Goal: Transaction & Acquisition: Download file/media

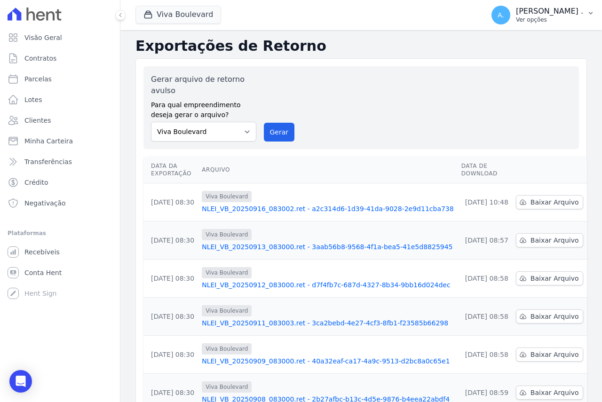
click at [551, 17] on div "A. Andreza . Ver opções" at bounding box center [537, 15] width 92 height 19
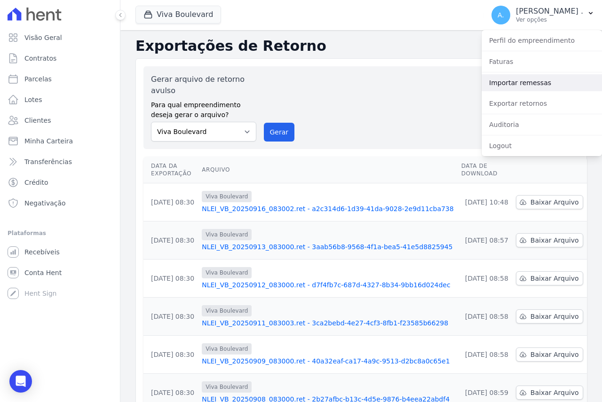
click at [502, 83] on link "Importar remessas" at bounding box center [542, 82] width 120 height 17
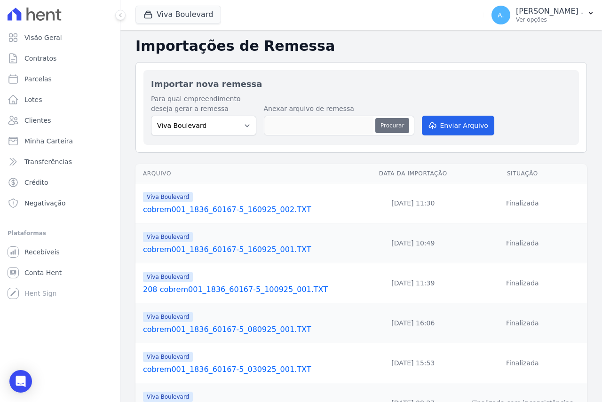
click at [384, 123] on button "Procurar" at bounding box center [392, 125] width 34 height 15
type input "cobrem001_1836_60167-5_160925_003.TXT"
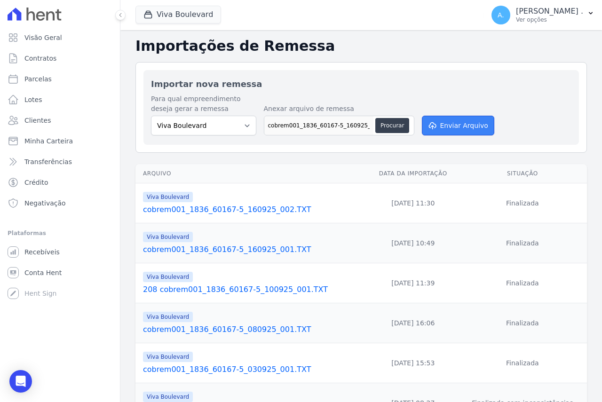
click at [443, 130] on button "Enviar Arquivo" at bounding box center [458, 126] width 72 height 20
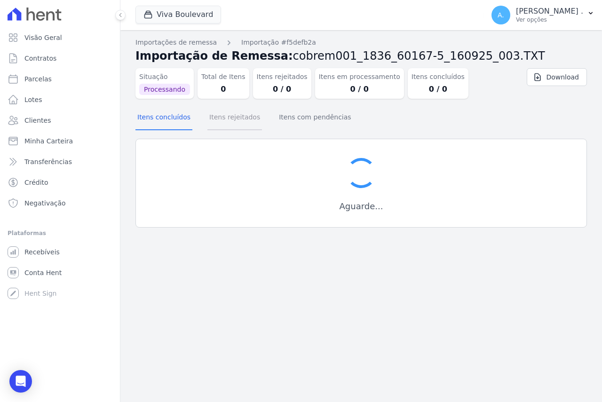
click at [221, 113] on button "Itens rejeitados" at bounding box center [234, 118] width 55 height 24
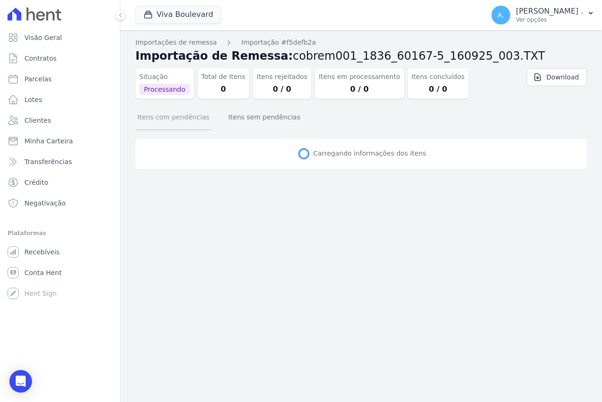
click at [162, 118] on button "Itens com pendências" at bounding box center [173, 118] width 76 height 24
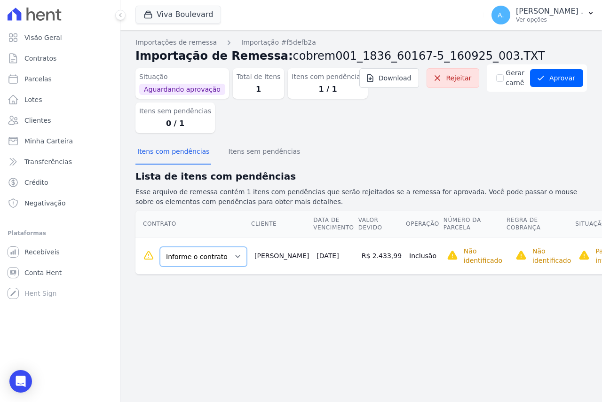
click at [180, 257] on select "Informe o contrato B16 - L01 B16 - L02 B16-L03" at bounding box center [203, 257] width 87 height 20
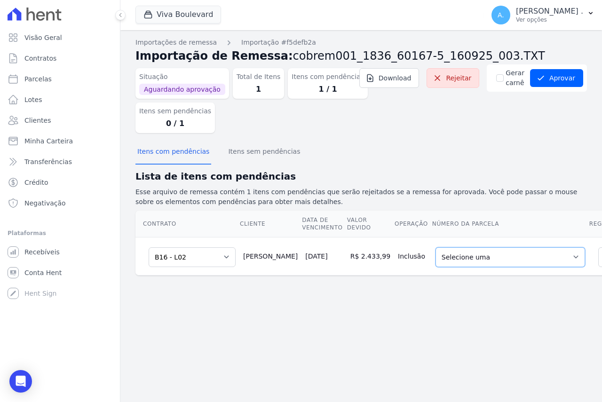
click at [475, 258] on select "Selecione uma 10 - 20/05/2025 - R$ 2.433,99 - Agendado 11 - 20/06/2025 - R$ 2.4…" at bounding box center [510, 257] width 150 height 20
click at [464, 255] on select "Selecione uma 10 - 20/05/2025 - R$ 2.433,99 - Agendado 11 - 20/06/2025 - R$ 2.4…" at bounding box center [510, 257] width 150 height 20
click at [430, 326] on div "Importações de remessa Importação #f5defb2a Importação de Remessa: cobrem001_18…" at bounding box center [361, 216] width 482 height 372
click at [435, 253] on select "Selecione uma 10 - 20/05/2025 - R$ 2.433,99 - Agendado 11 - 20/06/2025 - R$ 2.4…" at bounding box center [510, 257] width 150 height 20
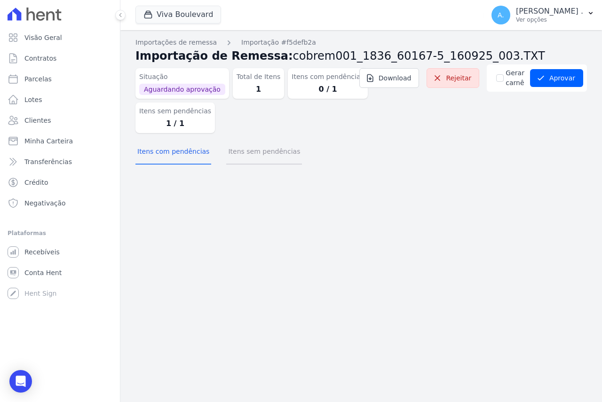
click at [255, 145] on button "Itens sem pendências" at bounding box center [264, 152] width 76 height 24
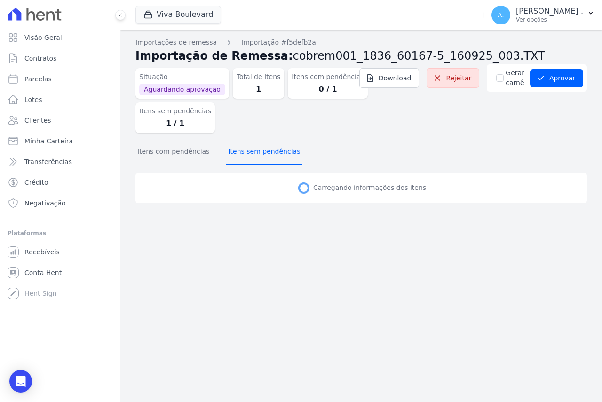
click at [255, 150] on button "Itens sem pendências" at bounding box center [264, 152] width 76 height 24
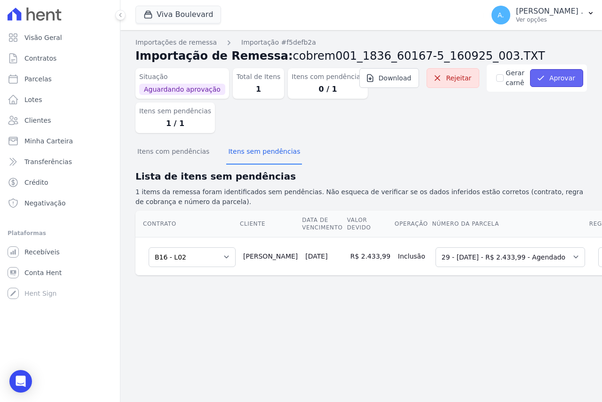
click at [554, 81] on button "Aprovar" at bounding box center [556, 78] width 53 height 18
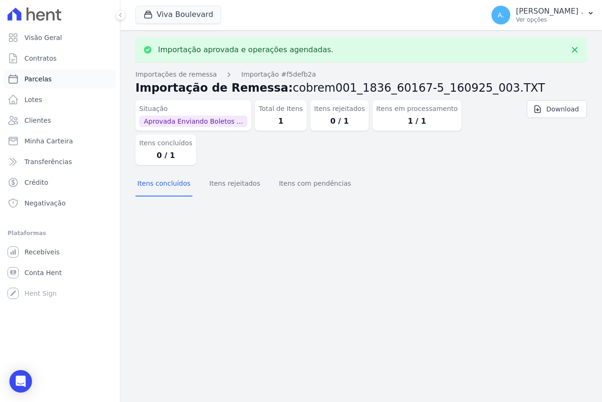
click at [40, 82] on span "Parcelas" at bounding box center [37, 78] width 27 height 9
select select
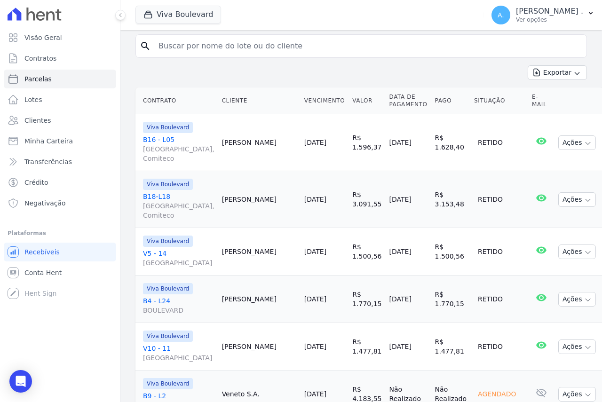
scroll to position [47, 0]
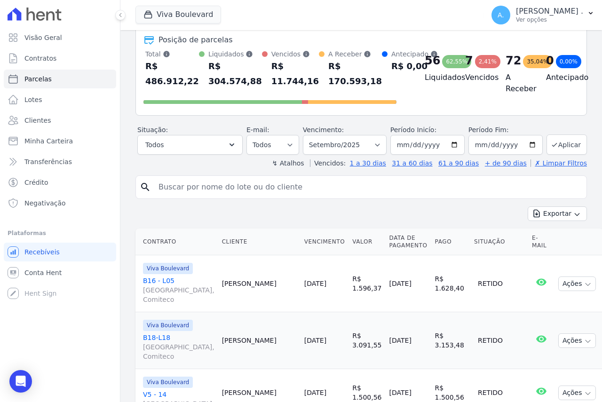
click at [231, 190] on input "search" at bounding box center [368, 187] width 430 height 19
type input "luciano"
select select
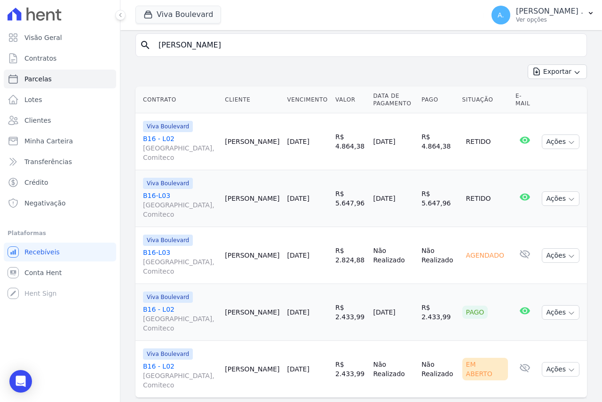
scroll to position [119, 0]
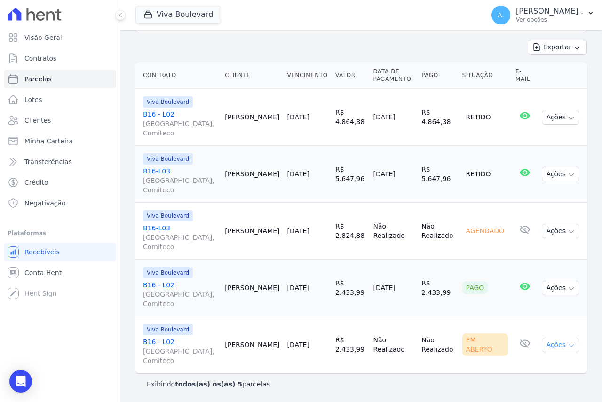
click at [545, 344] on button "Ações" at bounding box center [561, 345] width 38 height 15
click at [519, 366] on link "Ver boleto" at bounding box center [557, 366] width 90 height 17
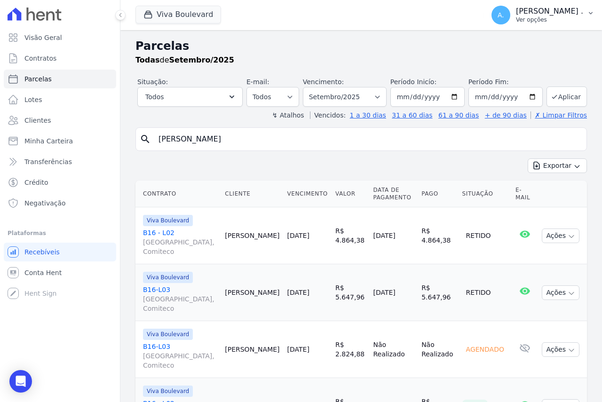
click at [558, 16] on p "Ver opções" at bounding box center [549, 20] width 67 height 8
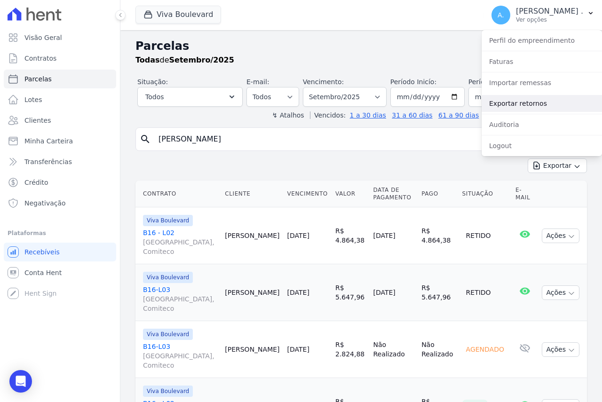
click at [518, 104] on link "Exportar retornos" at bounding box center [542, 103] width 120 height 17
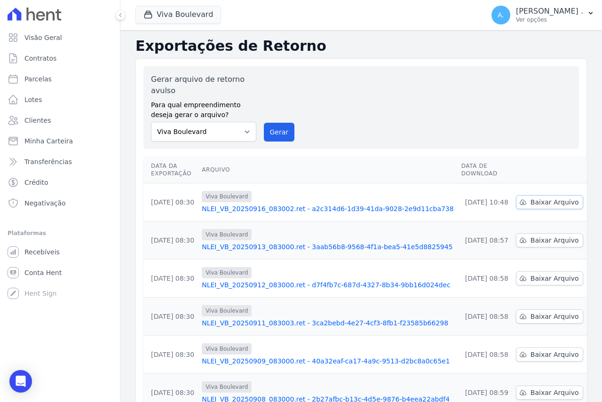
click at [546, 203] on span "Baixar Arquivo" at bounding box center [554, 202] width 48 height 9
click at [372, 211] on link "NLEI_VB_20250916_083002.ret - a2c314d6-1d39-41da-9028-2e9d11cba738" at bounding box center [328, 208] width 252 height 9
